Goal: Check status: Check status

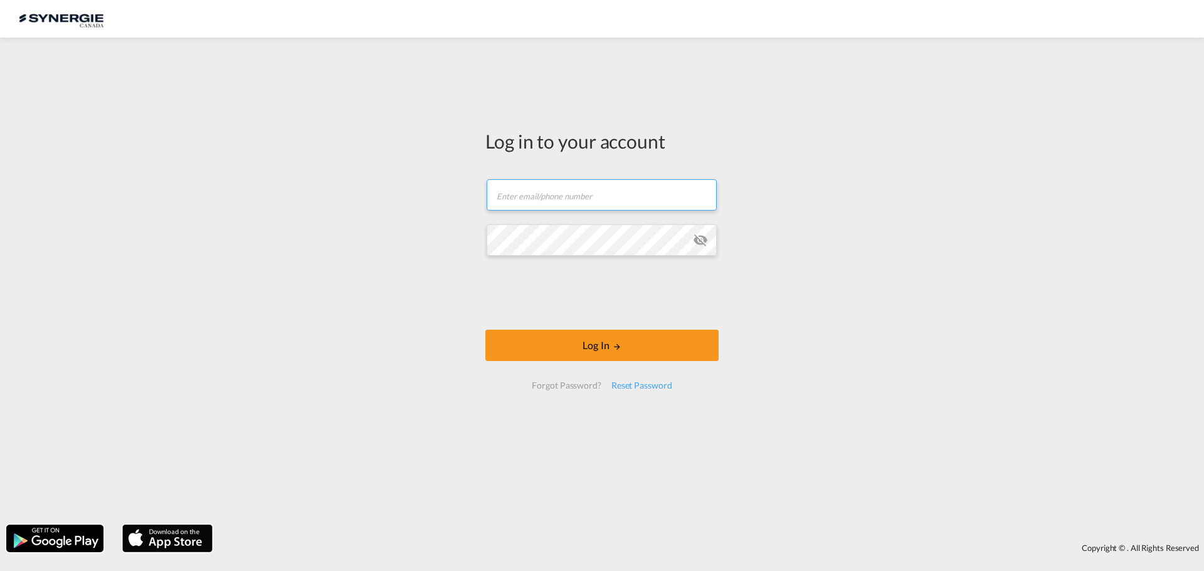
click at [582, 197] on input "text" at bounding box center [602, 194] width 230 height 31
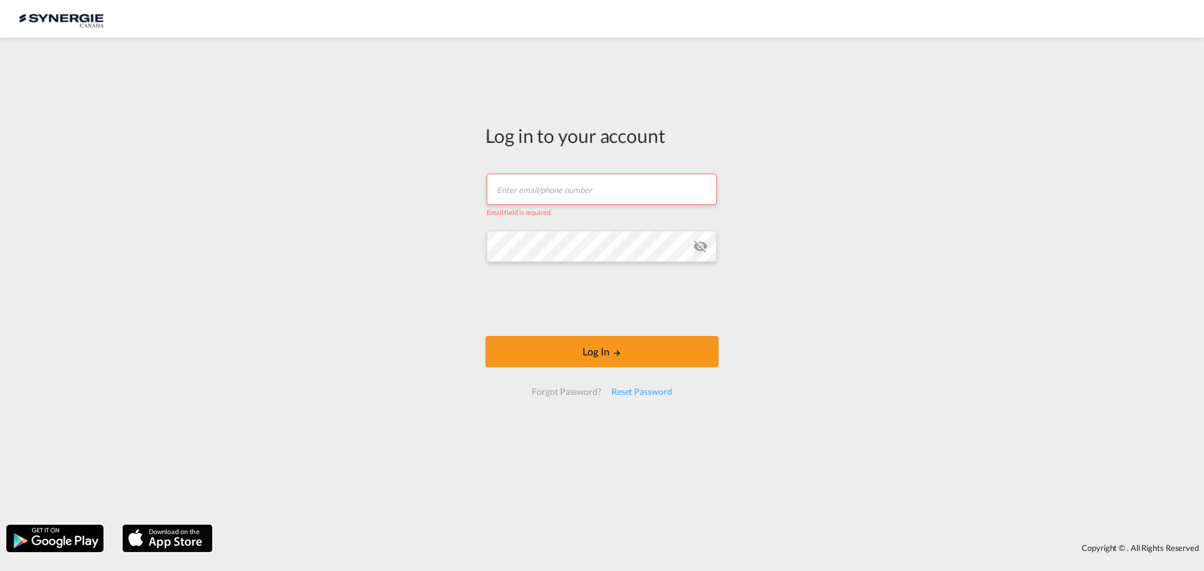
type input "[EMAIL_ADDRESS][DOMAIN_NAME]"
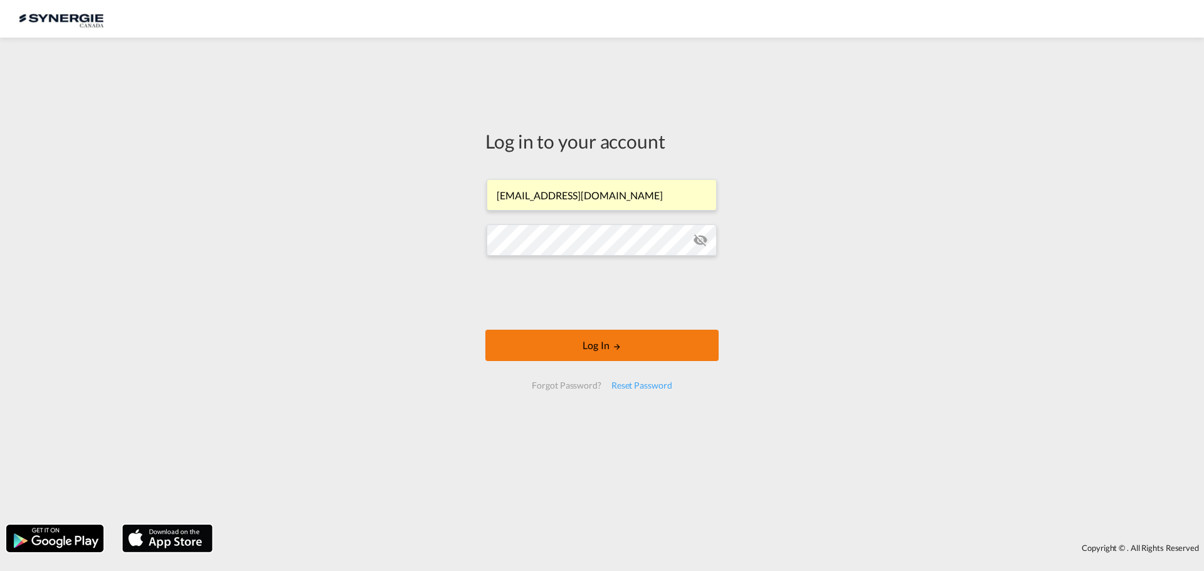
click at [576, 342] on button "Log In" at bounding box center [601, 345] width 233 height 31
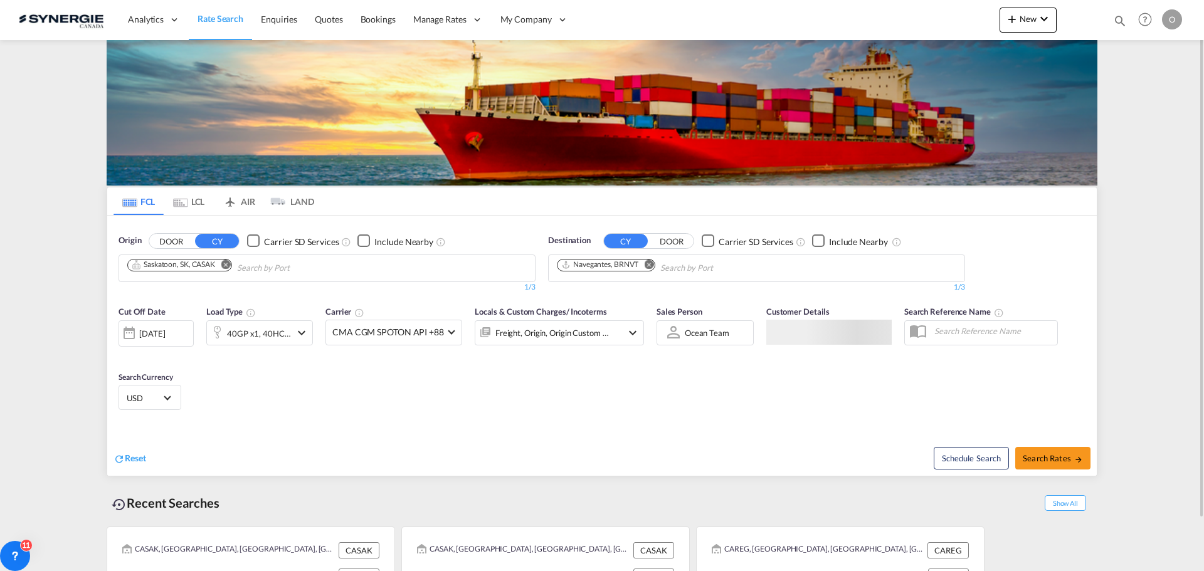
click at [1120, 20] on md-icon "icon-magnify" at bounding box center [1120, 21] width 14 height 14
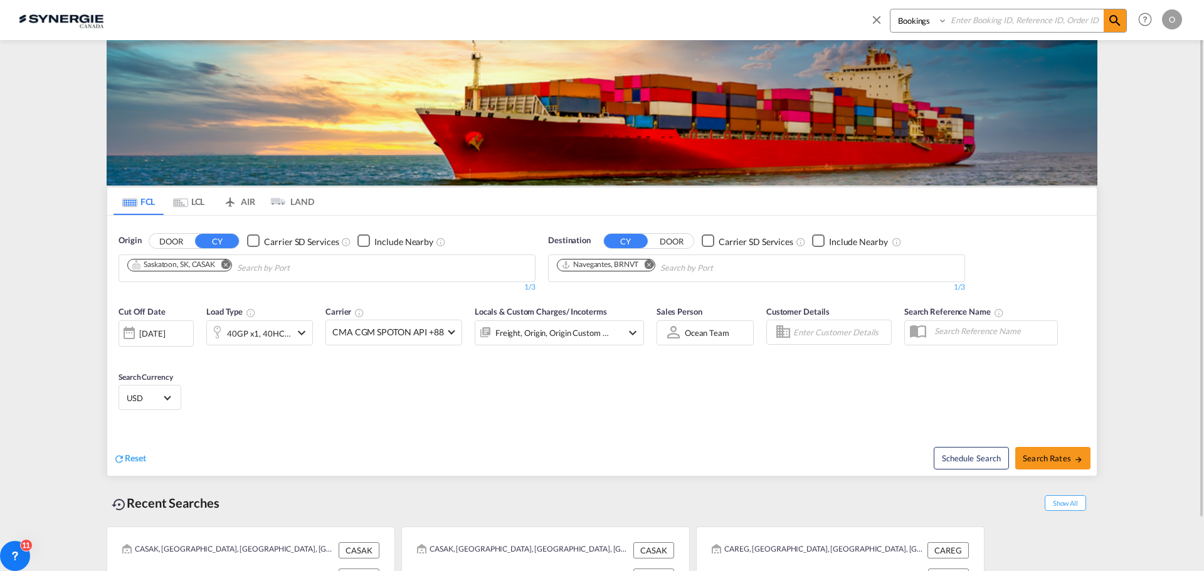
drag, startPoint x: 918, startPoint y: 22, endPoint x: 921, endPoint y: 31, distance: 9.9
click at [918, 22] on select "Bookings Quotes Enquiries" at bounding box center [920, 20] width 60 height 23
select select "Quotes"
click at [890, 9] on select "Bookings Quotes Enquiries" at bounding box center [920, 20] width 60 height 23
click at [993, 20] on input at bounding box center [1025, 20] width 156 height 22
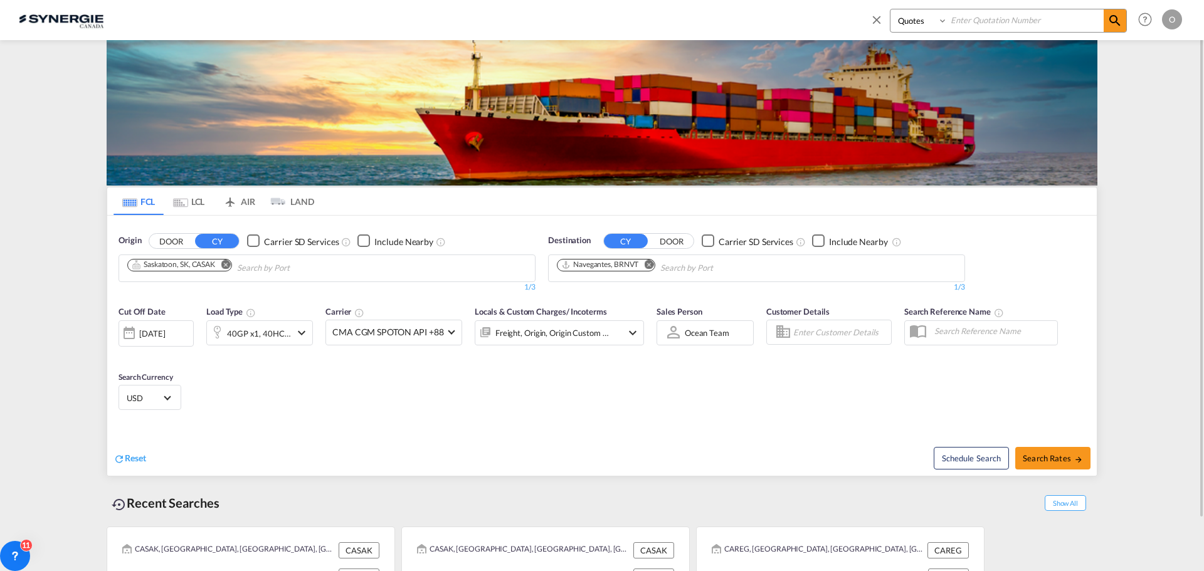
paste input "SYC000013253"
type input "SYC000013253"
click at [1122, 15] on span at bounding box center [1114, 20] width 23 height 23
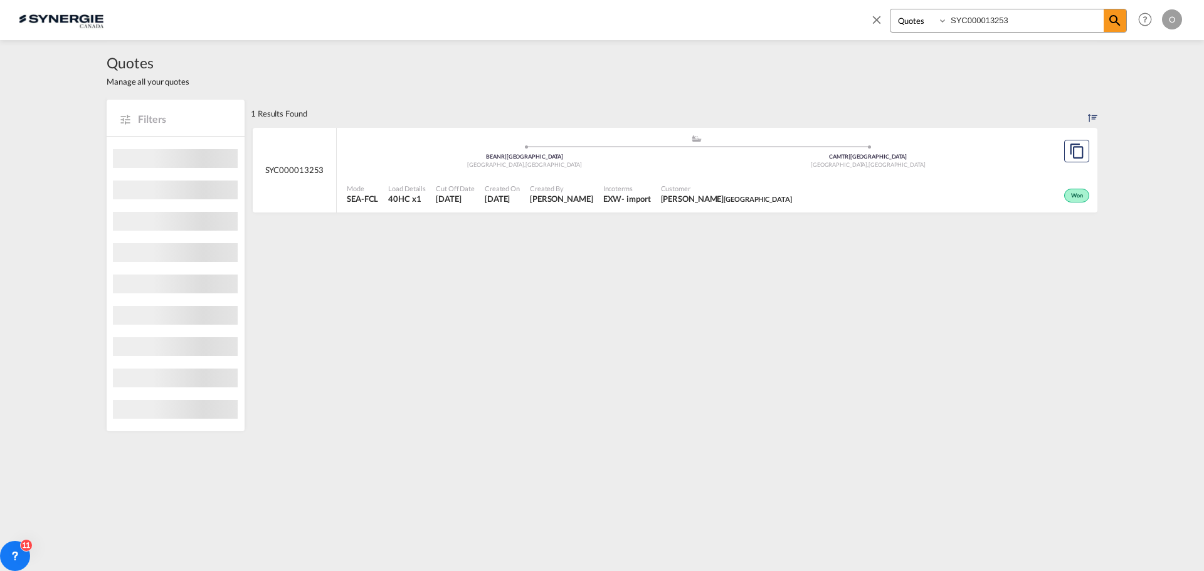
click at [816, 197] on div "Won" at bounding box center [944, 194] width 295 height 31
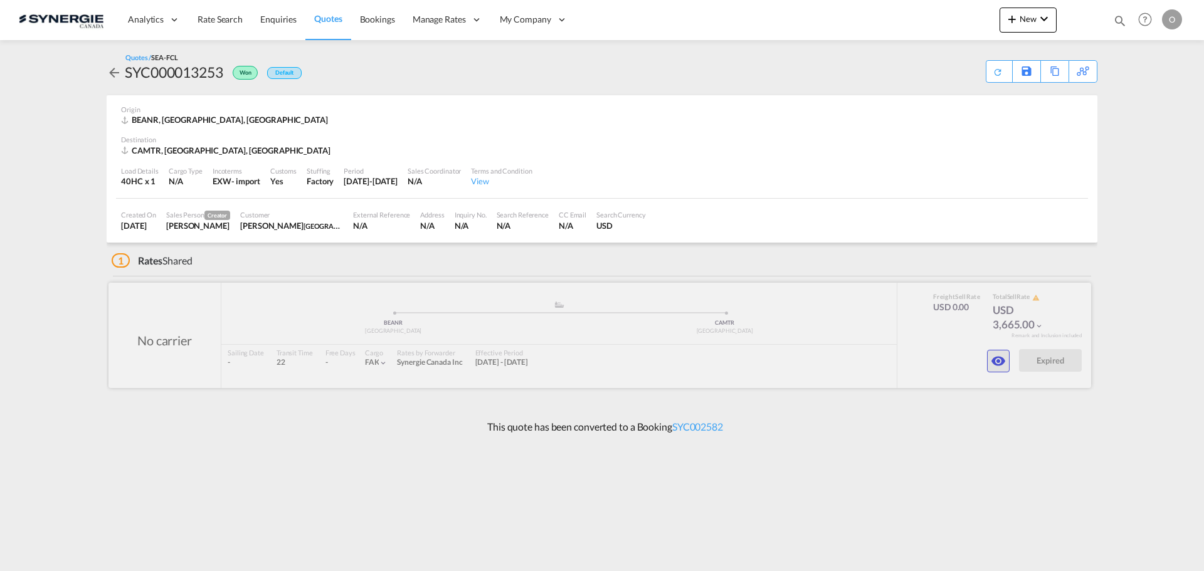
click at [1005, 359] on md-icon "icon-eye" at bounding box center [998, 361] width 15 height 15
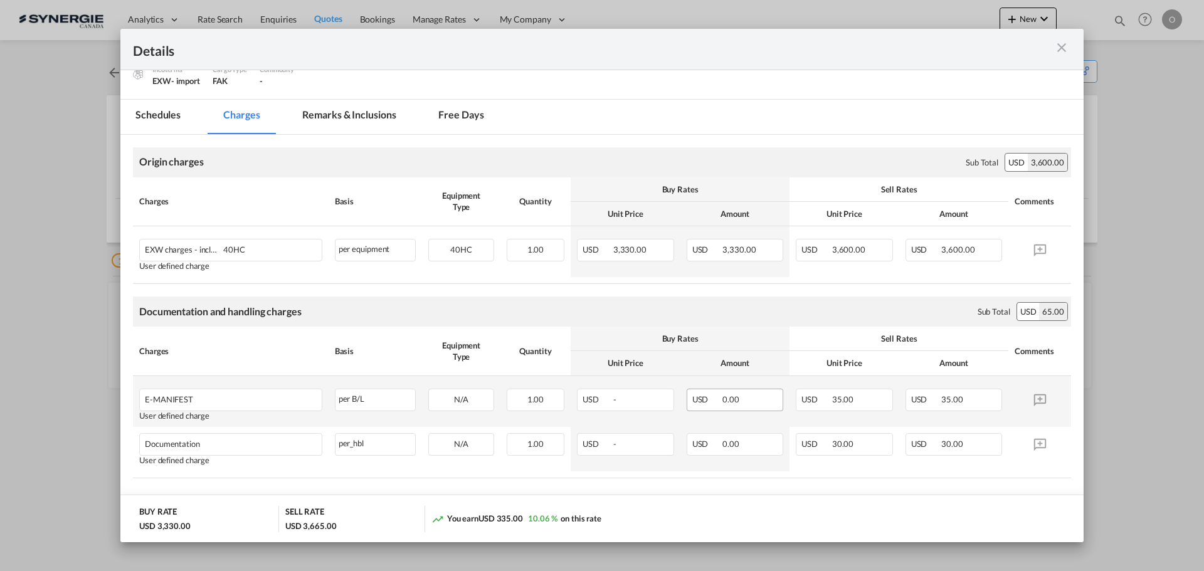
scroll to position [162, 0]
